Goal: Information Seeking & Learning: Learn about a topic

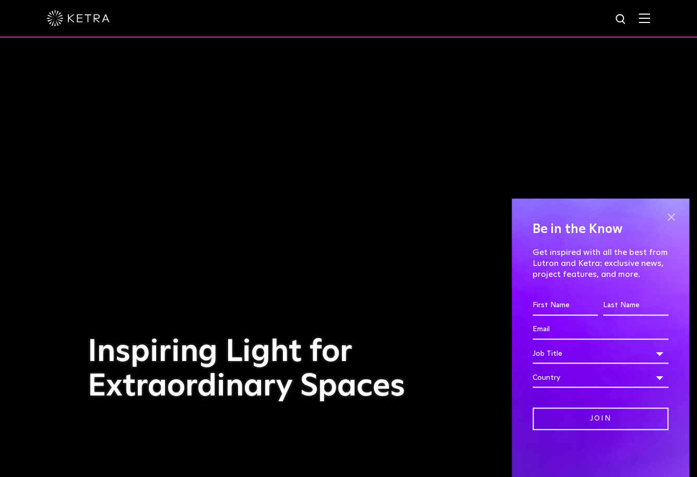
click at [672, 215] on span at bounding box center [671, 217] width 16 height 16
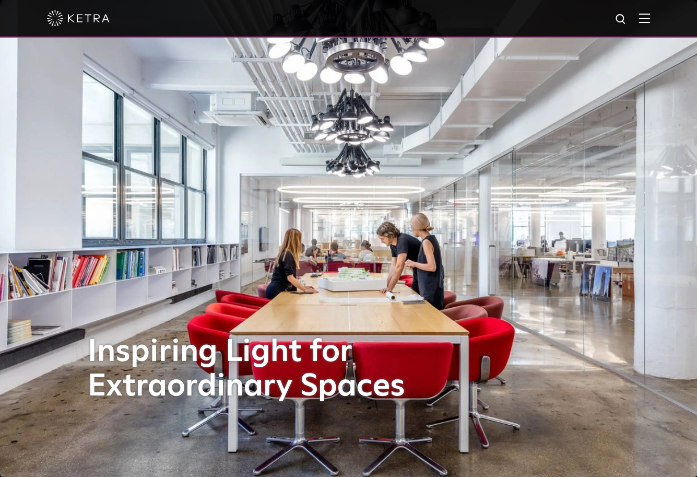
scroll to position [3, 0]
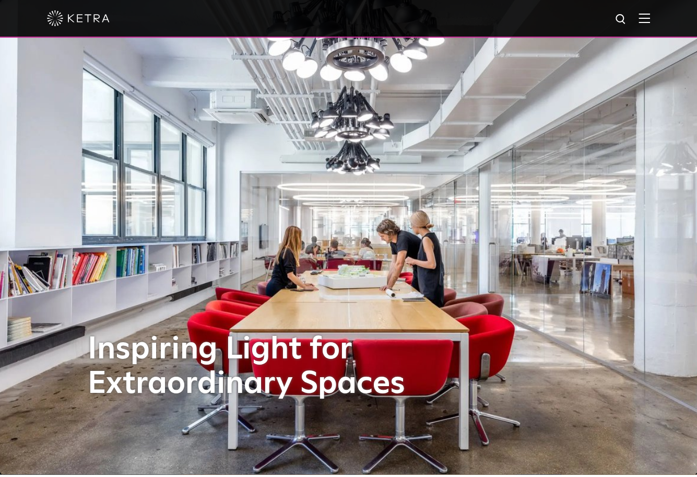
click at [647, 20] on img at bounding box center [644, 18] width 11 height 10
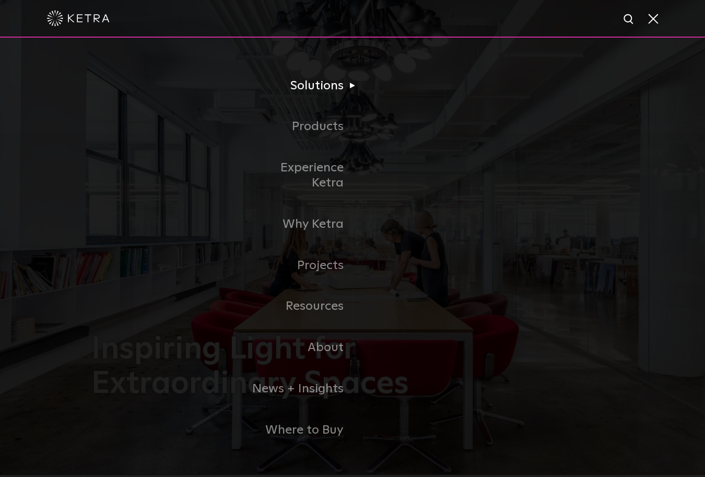
click at [397, 74] on li "Solutions Commercial Residential" at bounding box center [353, 85] width 214 height 41
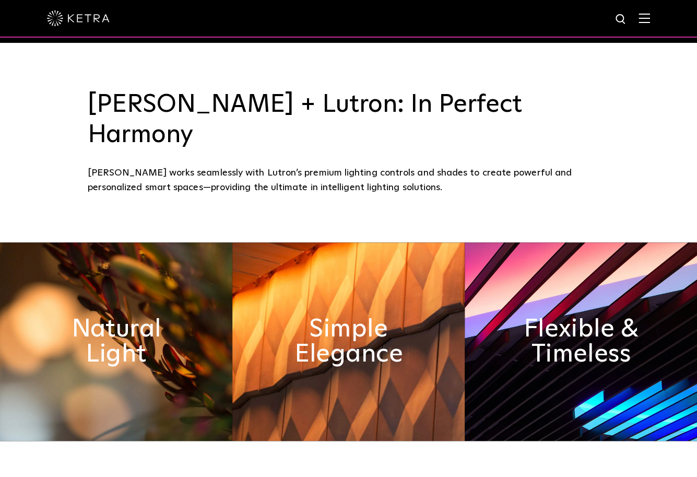
scroll to position [486, 0]
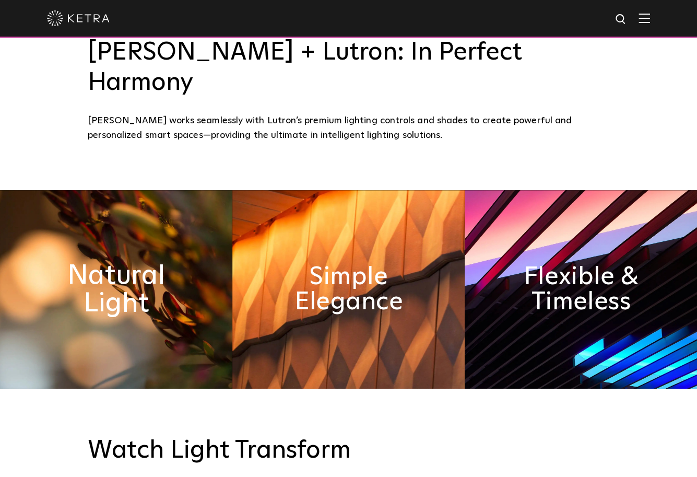
click at [143, 262] on h2 "Natural Light" at bounding box center [116, 289] width 127 height 55
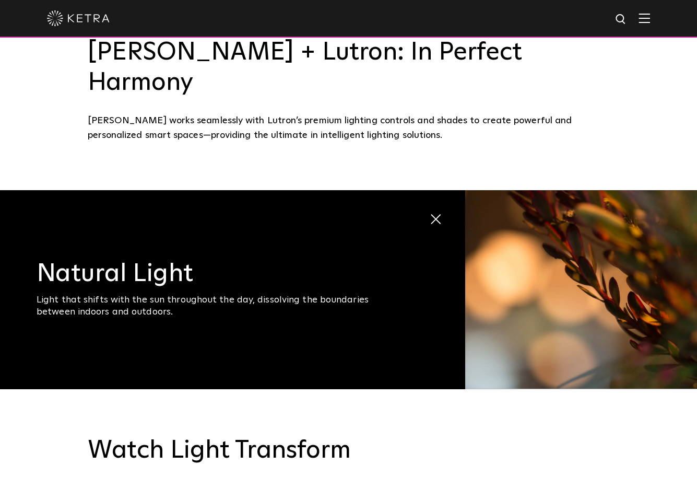
click at [438, 213] on span at bounding box center [435, 219] width 13 height 13
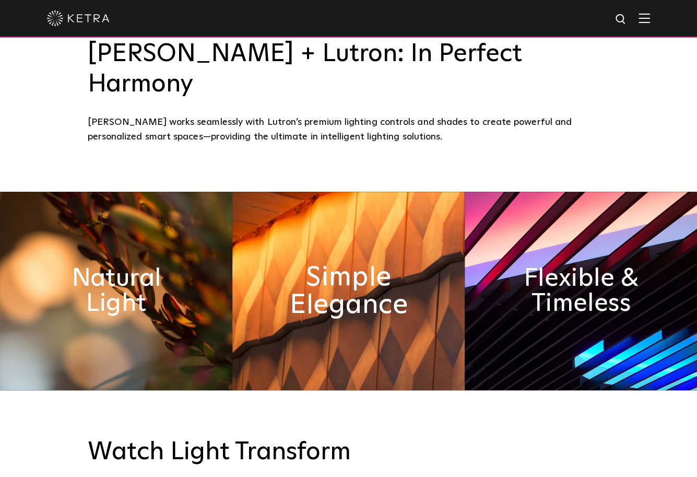
click at [342, 263] on h2 "Simple Elegance" at bounding box center [348, 290] width 127 height 55
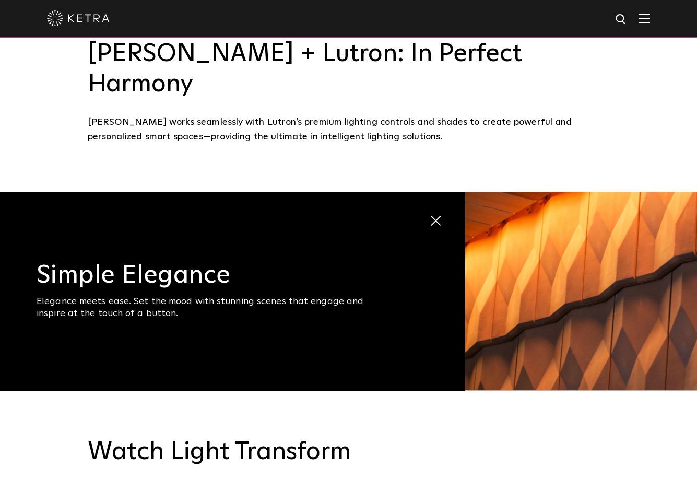
click at [433, 215] on span at bounding box center [435, 221] width 13 height 13
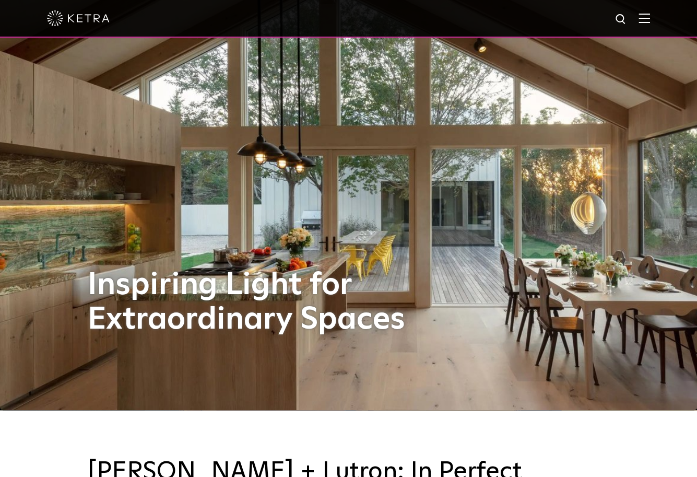
scroll to position [0, 0]
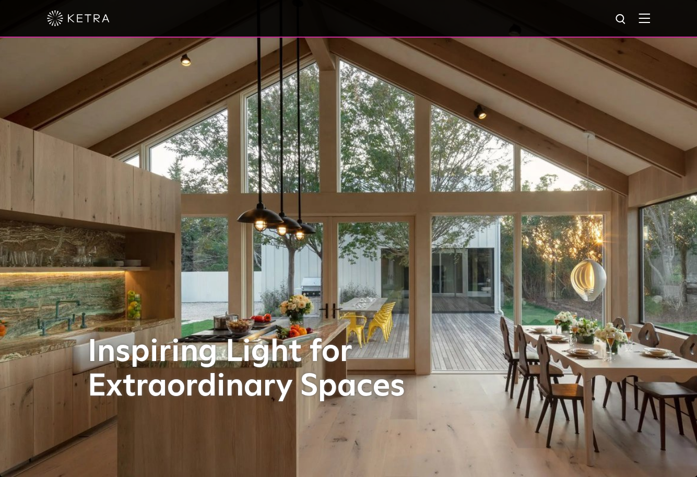
click at [650, 18] on img at bounding box center [644, 18] width 11 height 10
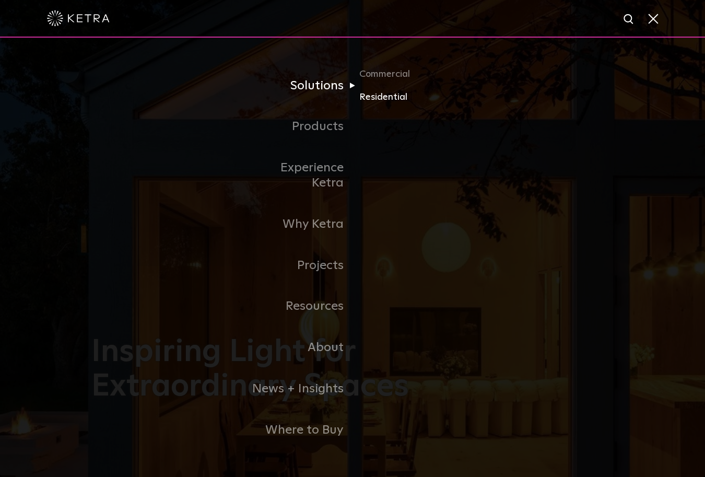
click at [375, 104] on link "Residential" at bounding box center [409, 96] width 100 height 15
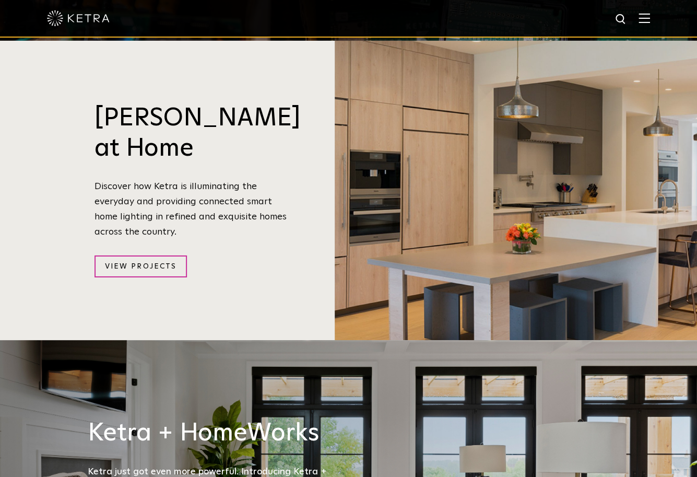
scroll to position [1085, 0]
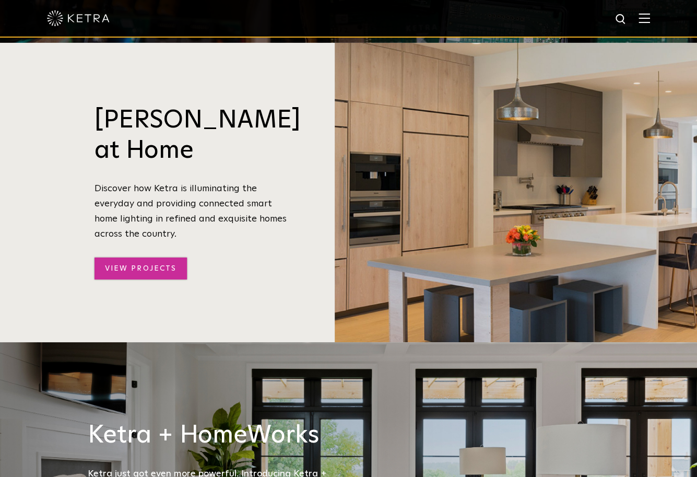
click at [144, 258] on link "View Projects" at bounding box center [141, 269] width 92 height 22
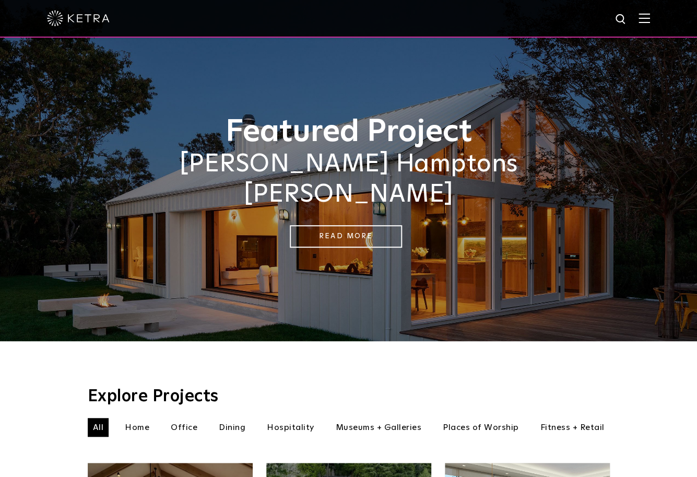
scroll to position [15, 0]
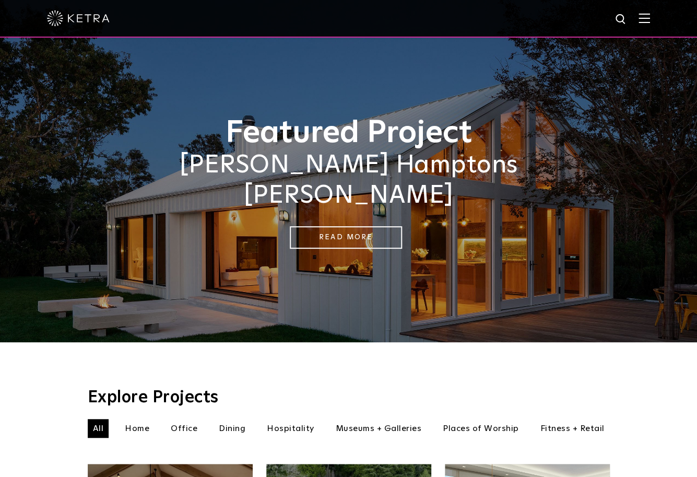
click at [136, 419] on li "Home" at bounding box center [137, 428] width 35 height 19
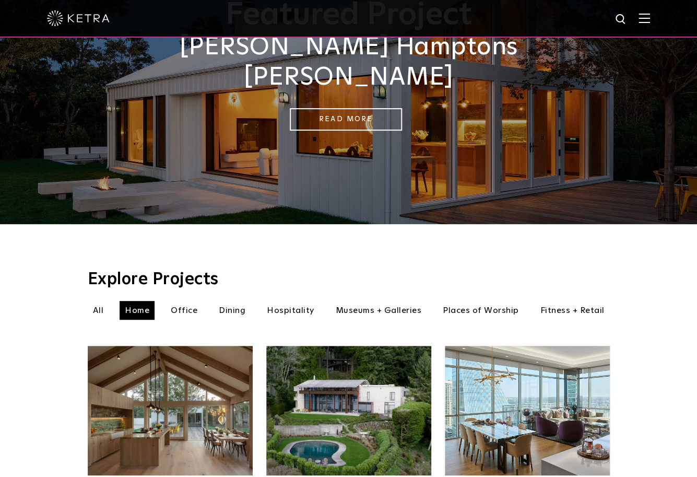
scroll to position [142, 0]
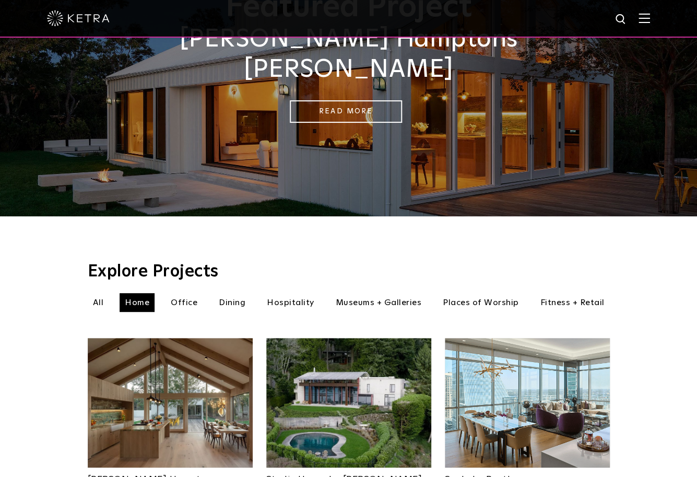
click at [189, 293] on li "Office" at bounding box center [184, 302] width 37 height 19
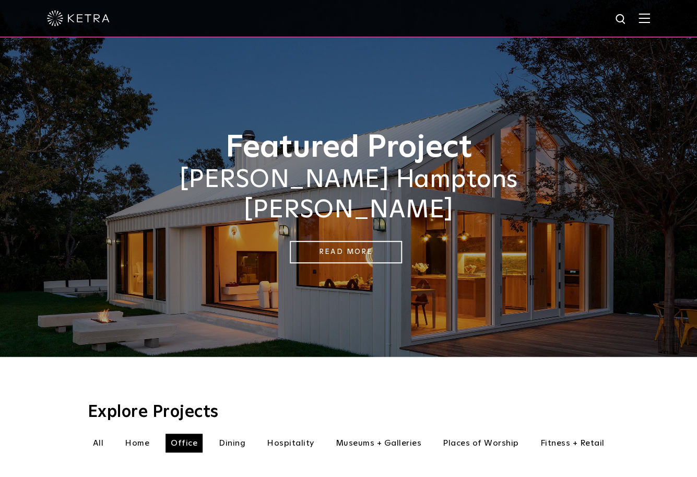
scroll to position [141, 0]
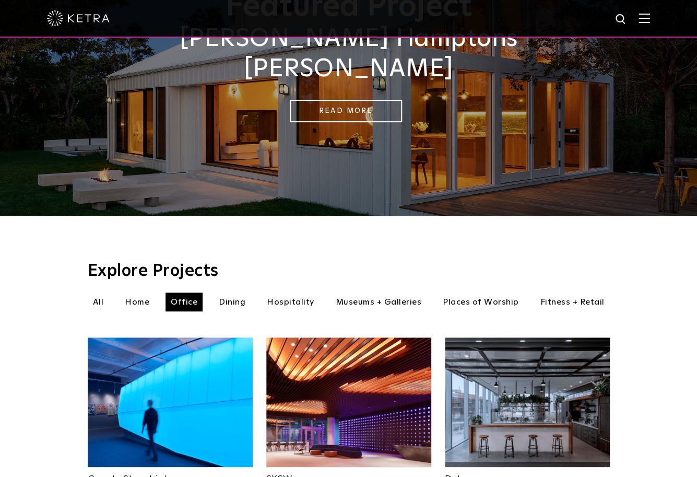
scroll to position [15, 0]
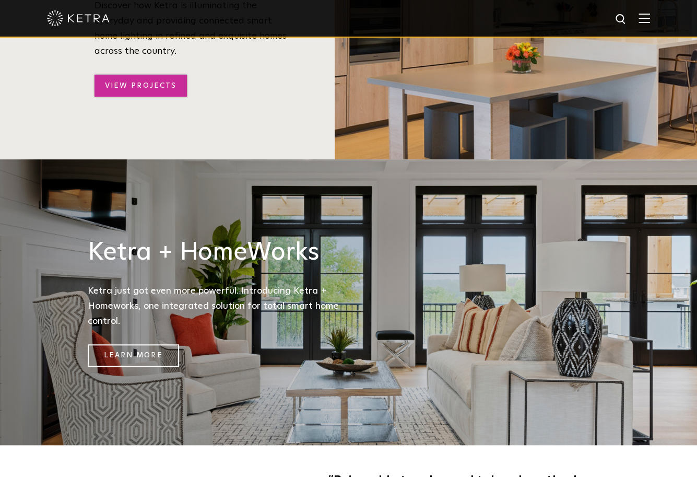
scroll to position [1275, 0]
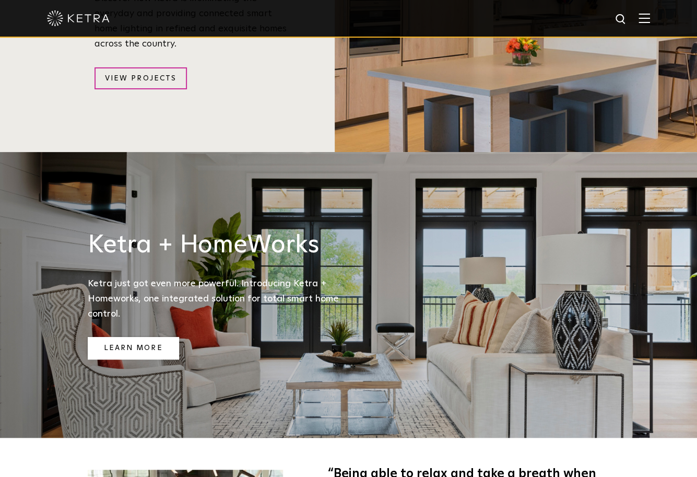
click at [130, 337] on link "Learn More" at bounding box center [133, 348] width 91 height 22
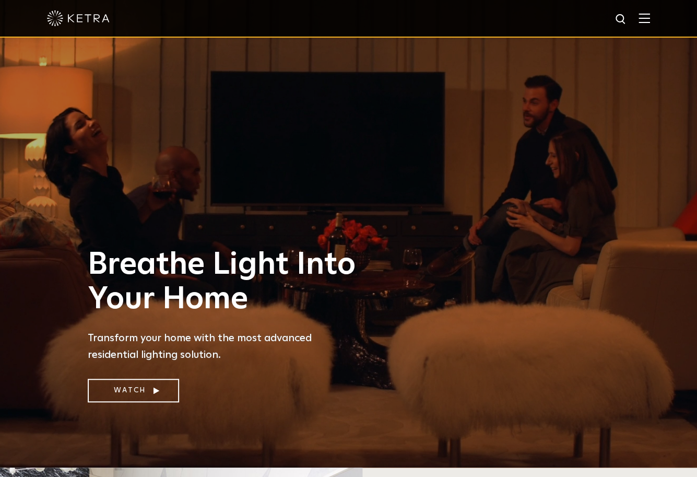
scroll to position [0, 0]
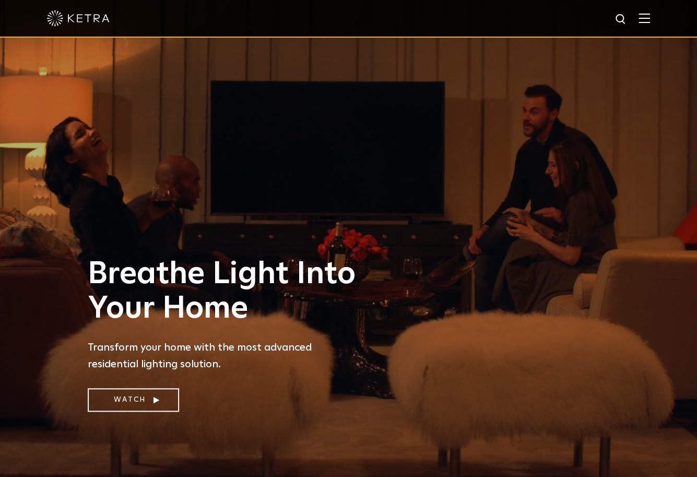
click at [649, 18] on img at bounding box center [644, 18] width 11 height 10
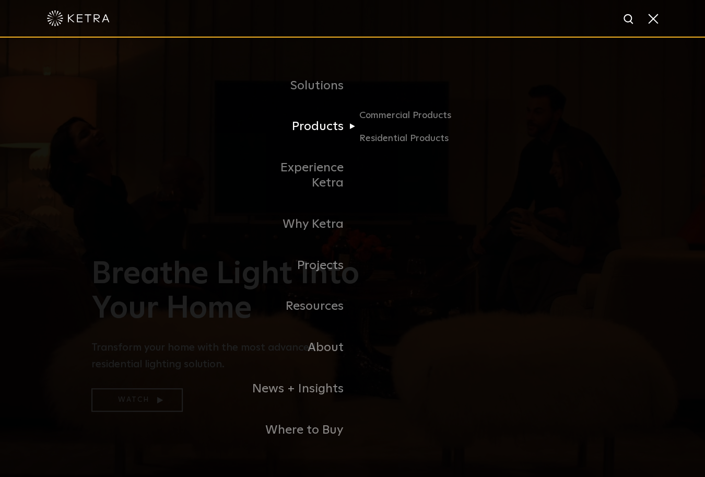
click at [327, 132] on link "Products" at bounding box center [299, 126] width 107 height 41
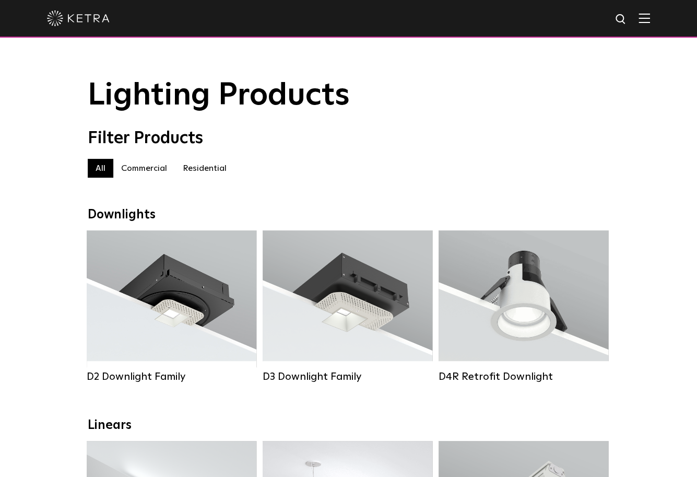
click at [650, 17] on img at bounding box center [644, 18] width 11 height 10
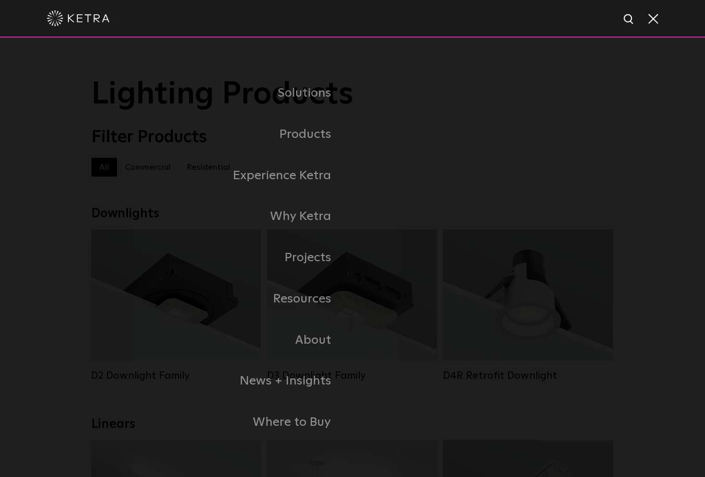
click at [0, 0] on link "Residential Products" at bounding box center [0, 0] width 0 height 0
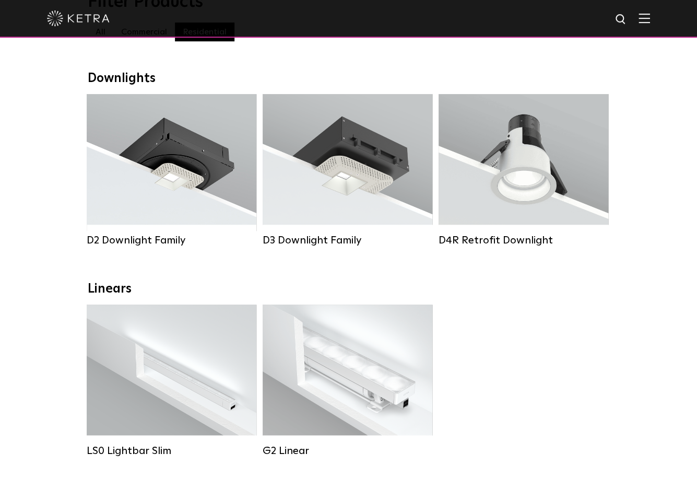
scroll to position [131, 0]
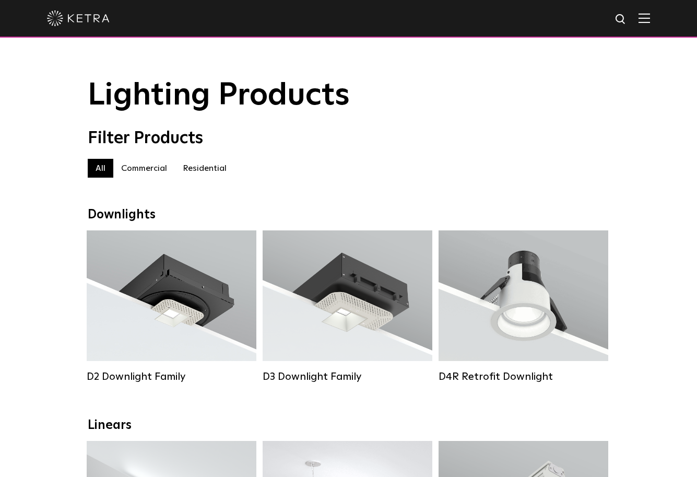
scroll to position [1, 0]
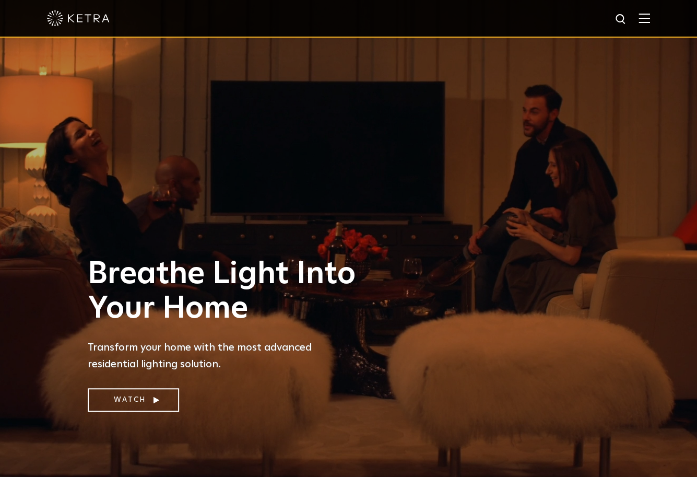
click at [647, 20] on div at bounding box center [348, 19] width 697 height 38
click at [650, 20] on img at bounding box center [644, 18] width 11 height 10
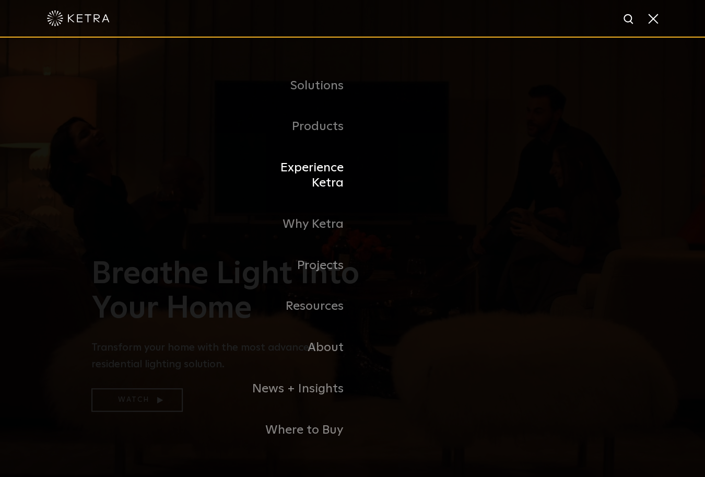
click at [309, 173] on link "Experience Ketra" at bounding box center [299, 175] width 107 height 56
